Goal: Task Accomplishment & Management: Complete application form

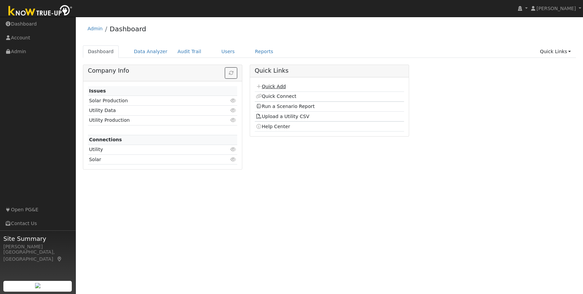
click at [273, 85] on link "Quick Add" at bounding box center [271, 86] width 30 height 5
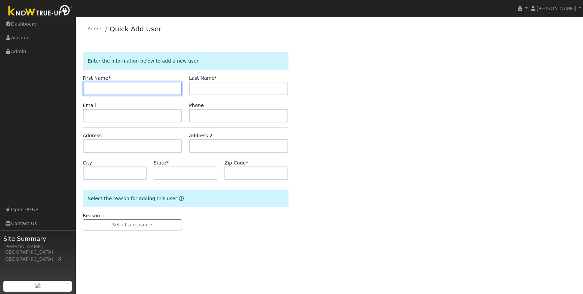
click at [122, 85] on input "text" at bounding box center [132, 88] width 99 height 13
type input "Skai"
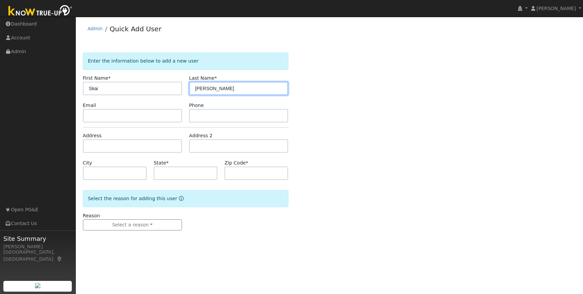
type input "Sheline"
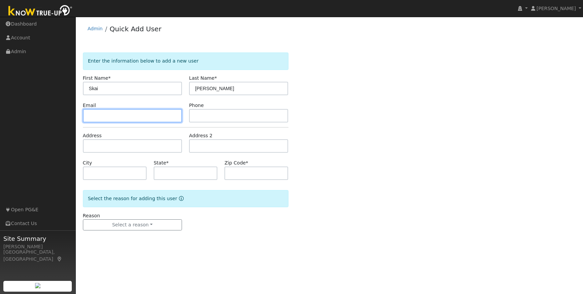
click at [123, 120] on input "text" at bounding box center [132, 115] width 99 height 13
type input "skai.sheline@gmail.com"
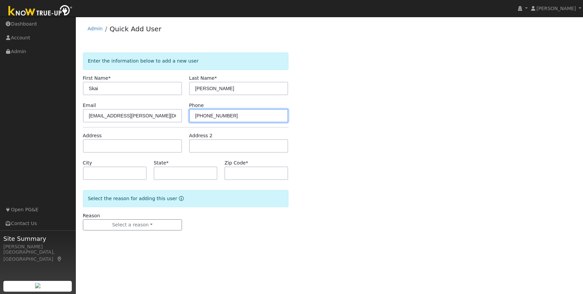
type input "209-768-6925"
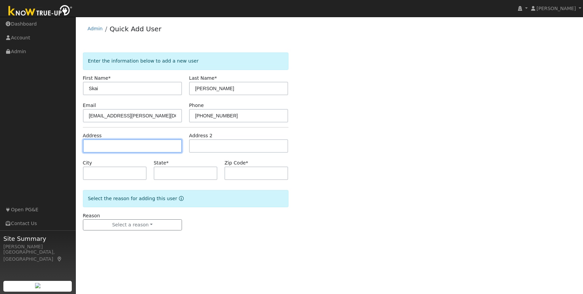
click at [102, 149] on input "text" at bounding box center [132, 145] width 99 height 13
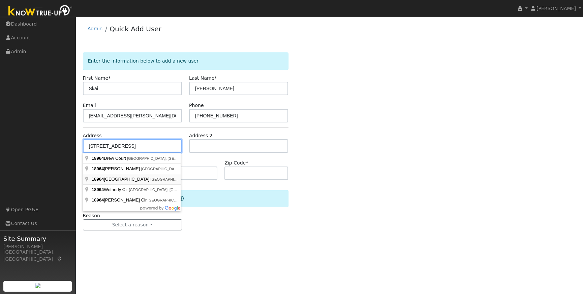
type input "18964 North Drive"
type input "Jamestown"
type input "CA"
type input "95327"
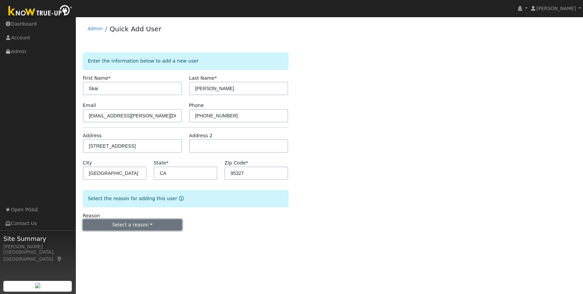
click at [148, 224] on button "Select a reason" at bounding box center [132, 225] width 99 height 11
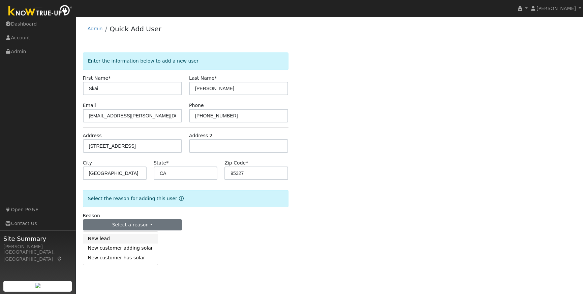
click at [106, 241] on link "New lead" at bounding box center [120, 238] width 74 height 9
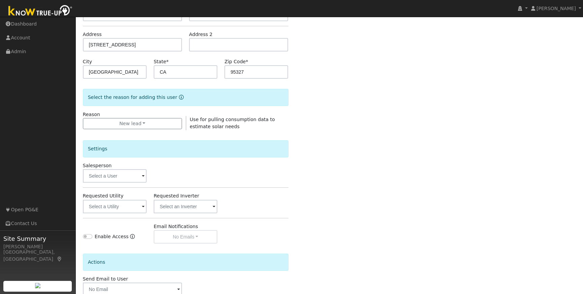
scroll to position [142, 0]
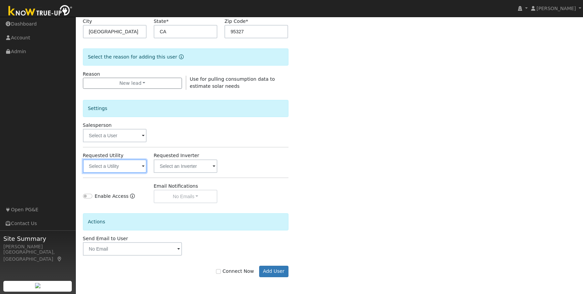
click at [137, 164] on input "text" at bounding box center [115, 166] width 64 height 13
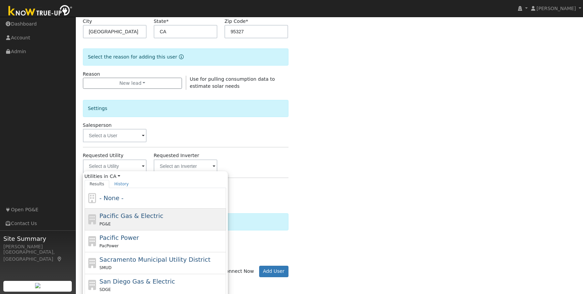
click at [136, 222] on div "PG&E" at bounding box center [161, 224] width 125 height 7
type input "Pacific Gas & Electric"
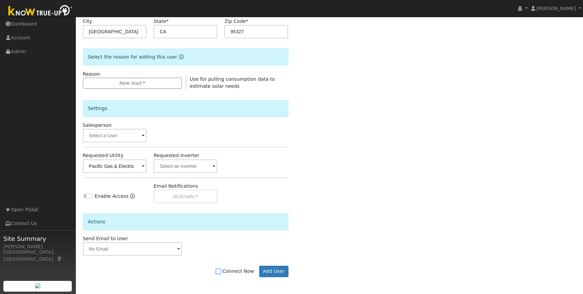
drag, startPoint x: 223, startPoint y: 272, endPoint x: 249, endPoint y: 279, distance: 27.4
click at [221, 272] on input "Connect Now" at bounding box center [218, 271] width 5 height 5
checkbox input "true"
click at [275, 274] on button "Add User" at bounding box center [273, 271] width 29 height 11
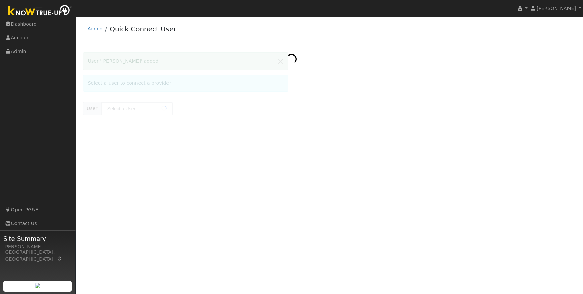
type input "[PERSON_NAME]"
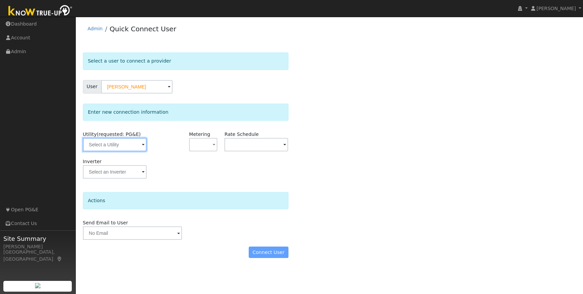
click at [134, 147] on input "text" at bounding box center [115, 144] width 64 height 13
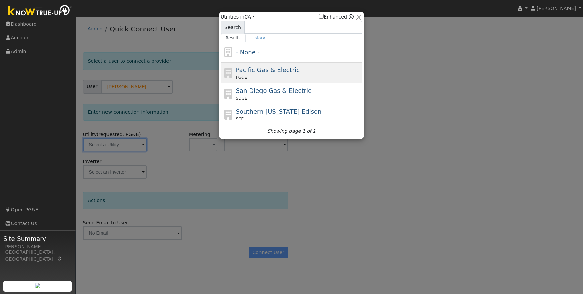
click at [308, 71] on div "Pacific Gas & Electric PG&E" at bounding box center [298, 72] width 125 height 15
type input "PG&E"
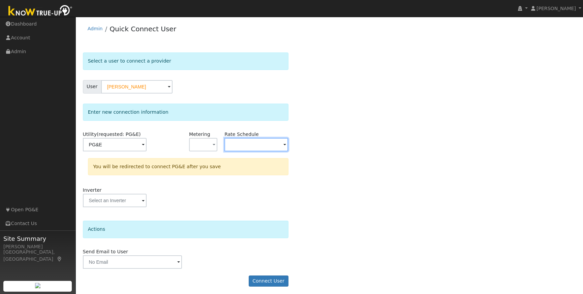
click at [146, 146] on input "text" at bounding box center [115, 144] width 64 height 13
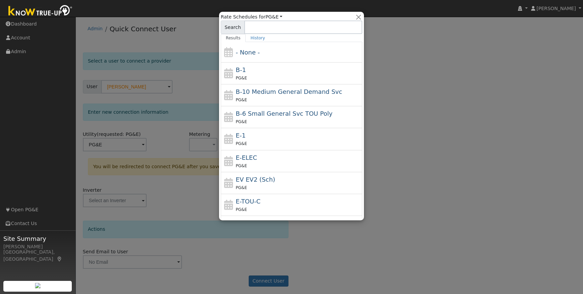
click at [256, 162] on div "PG&E" at bounding box center [298, 165] width 125 height 7
type input "E-ELEC"
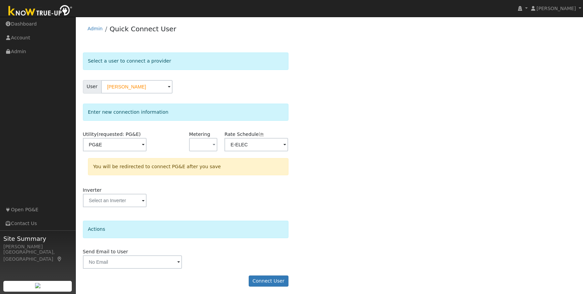
scroll to position [3, 0]
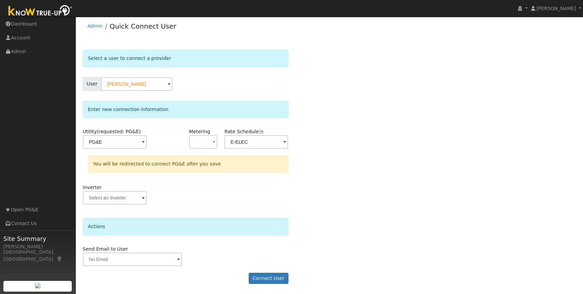
click at [316, 268] on div "Select a user to connect a provider User Skai Sheline Account Default Account D…" at bounding box center [329, 170] width 493 height 241
click at [267, 278] on button "Connect User" at bounding box center [269, 278] width 40 height 11
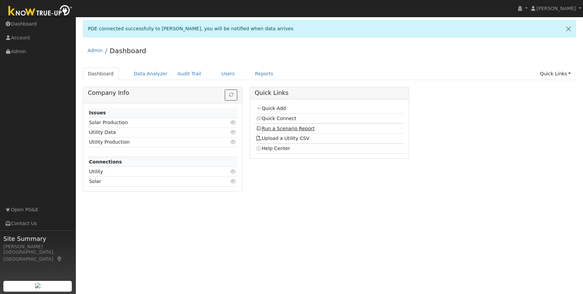
click at [278, 128] on link "Run a Scenario Report" at bounding box center [285, 128] width 59 height 5
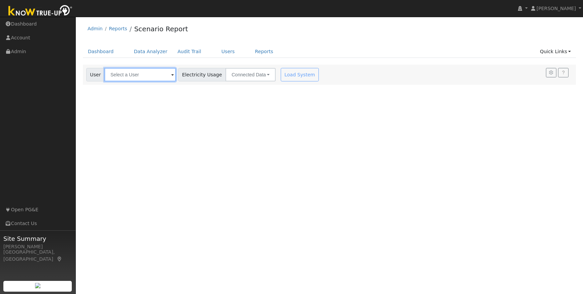
click at [144, 75] on input "text" at bounding box center [139, 74] width 71 height 13
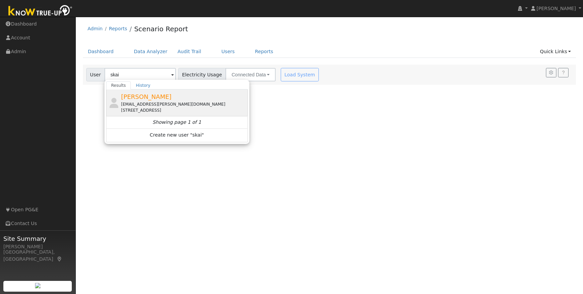
click at [153, 98] on div "[PERSON_NAME] [EMAIL_ADDRESS][PERSON_NAME][DOMAIN_NAME] [STREET_ADDRESS]" at bounding box center [183, 102] width 125 height 21
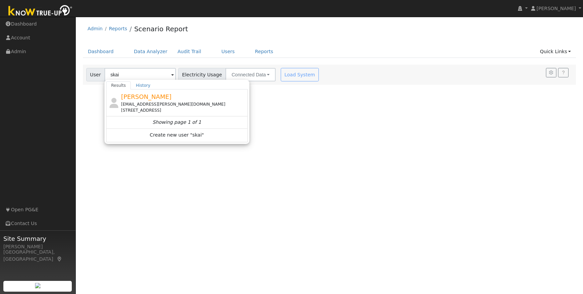
type input "[PERSON_NAME]"
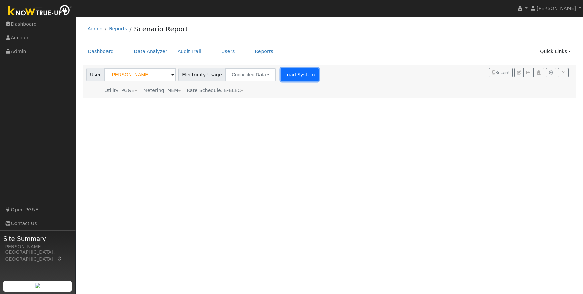
click at [288, 75] on button "Load System" at bounding box center [300, 74] width 38 height 13
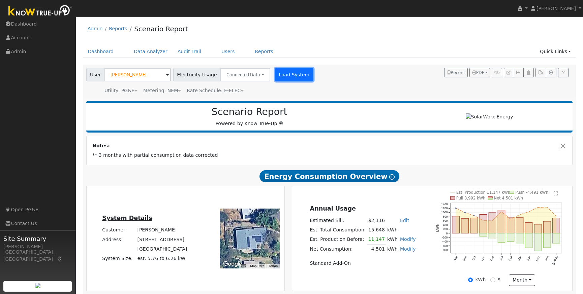
scroll to position [0, 0]
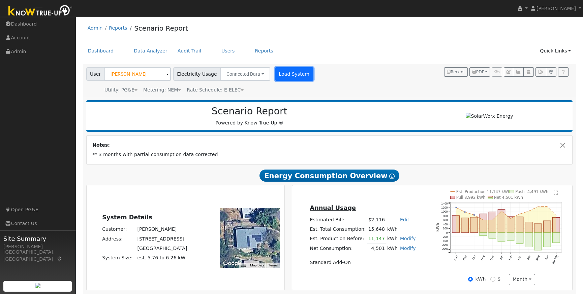
click at [284, 73] on button "Load System" at bounding box center [294, 73] width 38 height 13
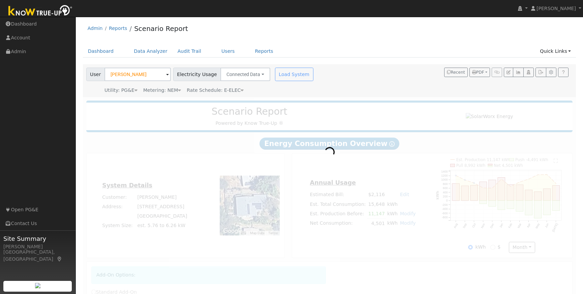
radio input "true"
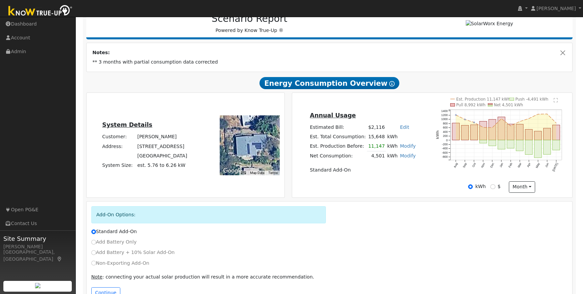
scroll to position [95, 0]
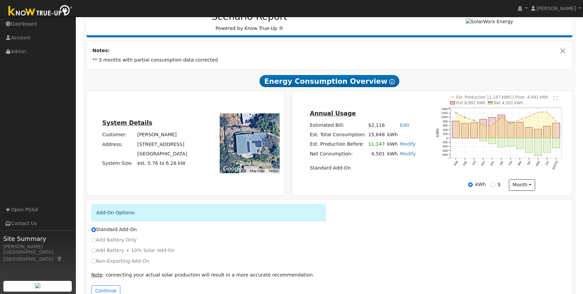
click at [408, 175] on div "Annual Usage Estimated Bill: $2,116 Edit Estimated Bill $ Annual Est. Total Con…" at bounding box center [362, 143] width 139 height 69
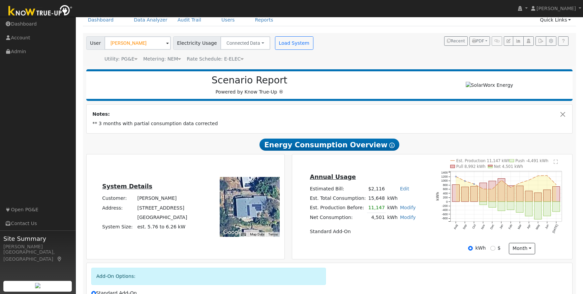
scroll to position [31, 0]
